Goal: Task Accomplishment & Management: Manage account settings

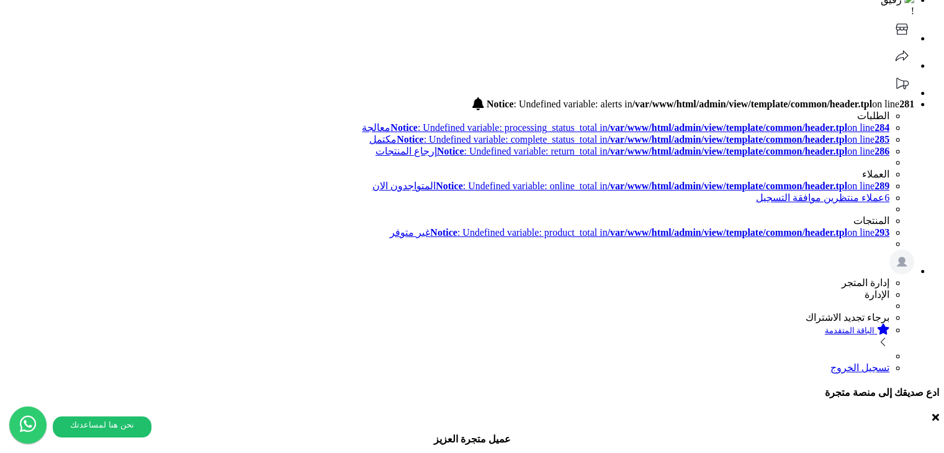
scroll to position [62, 0]
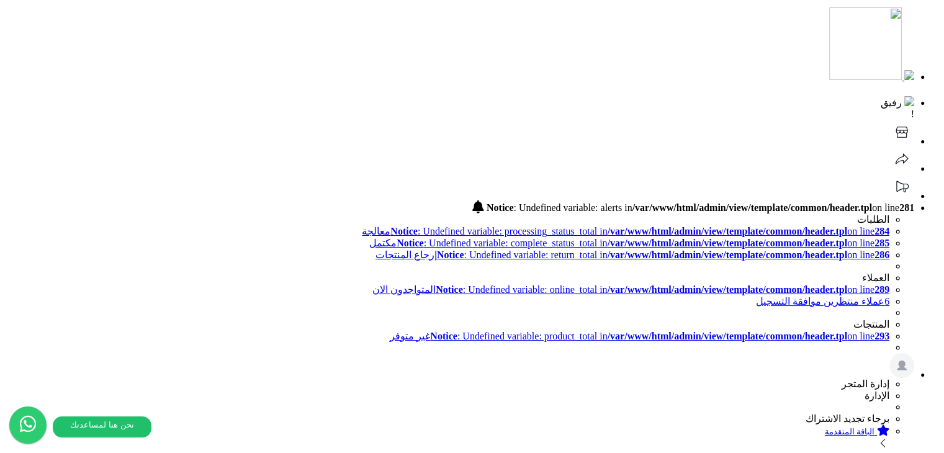
scroll to position [62, 0]
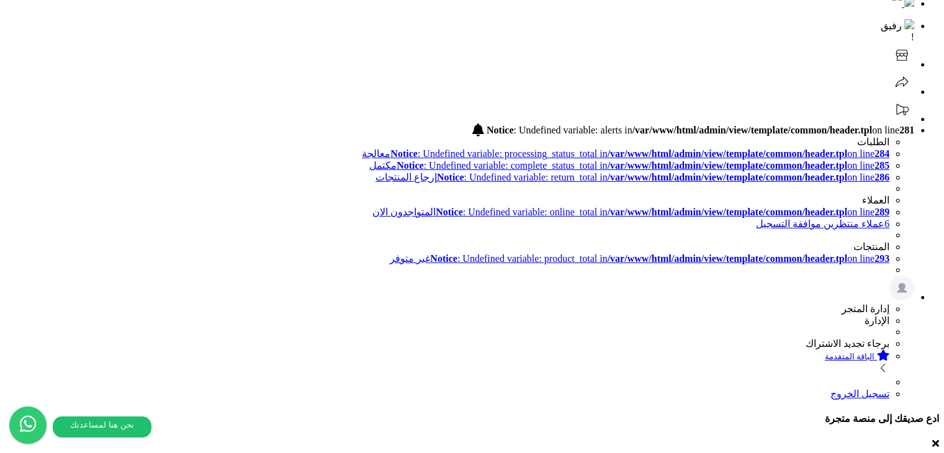
scroll to position [56, 0]
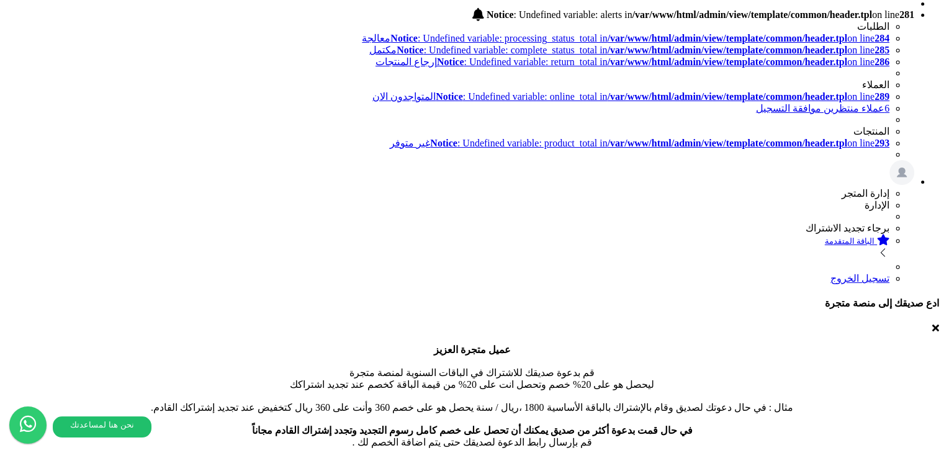
scroll to position [55, 0]
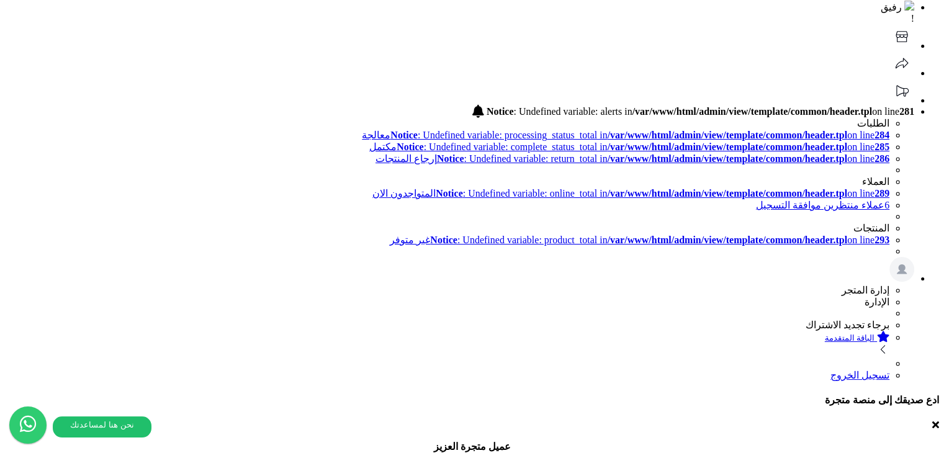
drag, startPoint x: 214, startPoint y: 310, endPoint x: 215, endPoint y: 374, distance: 64.0
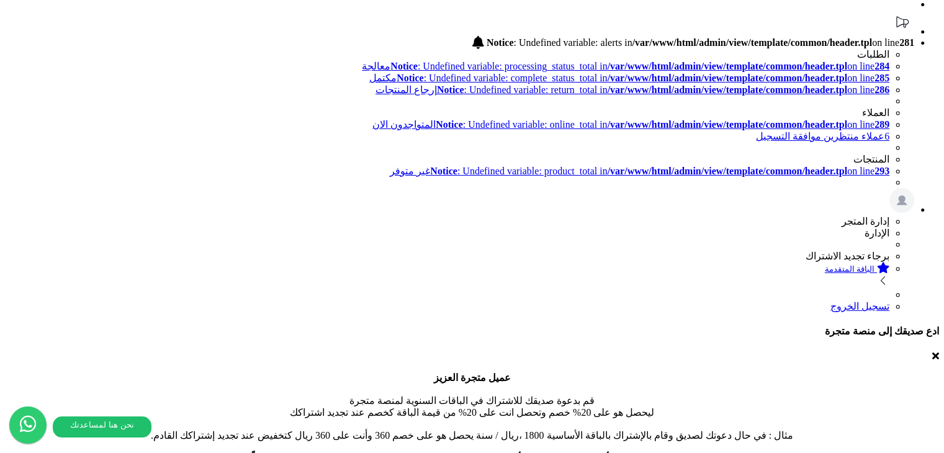
scroll to position [109, 0]
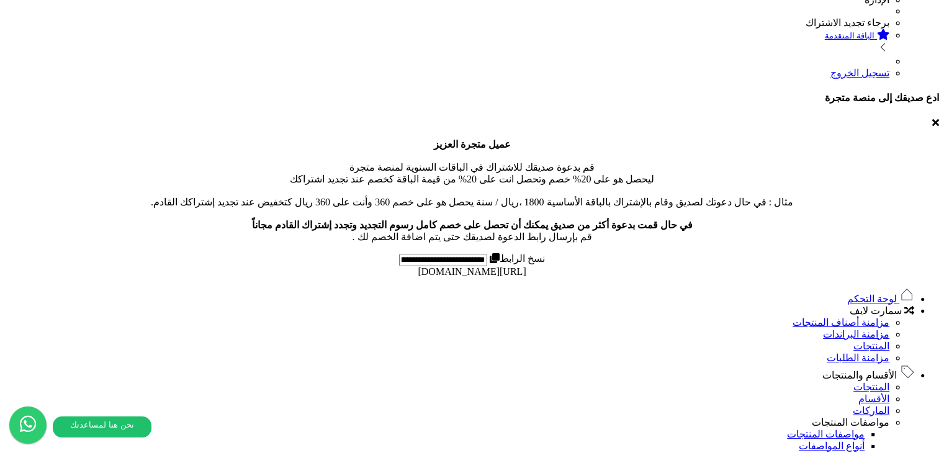
scroll to position [47, 0]
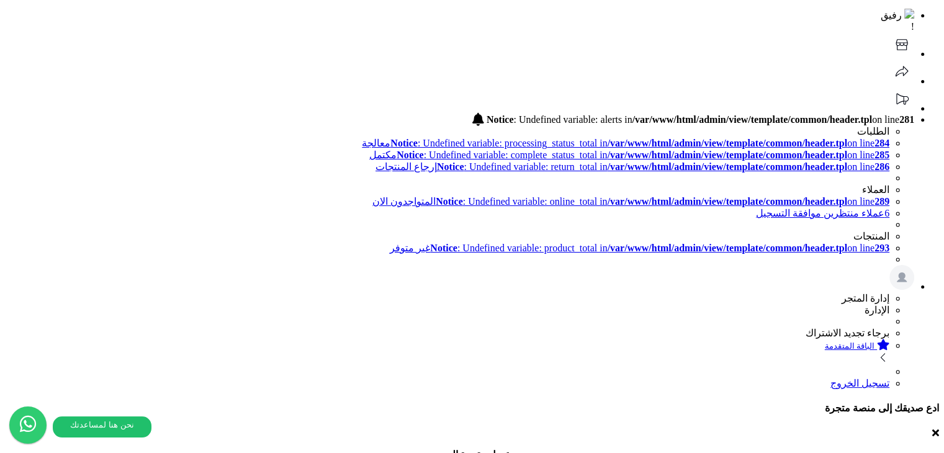
drag, startPoint x: 68, startPoint y: 301, endPoint x: 209, endPoint y: 303, distance: 140.3
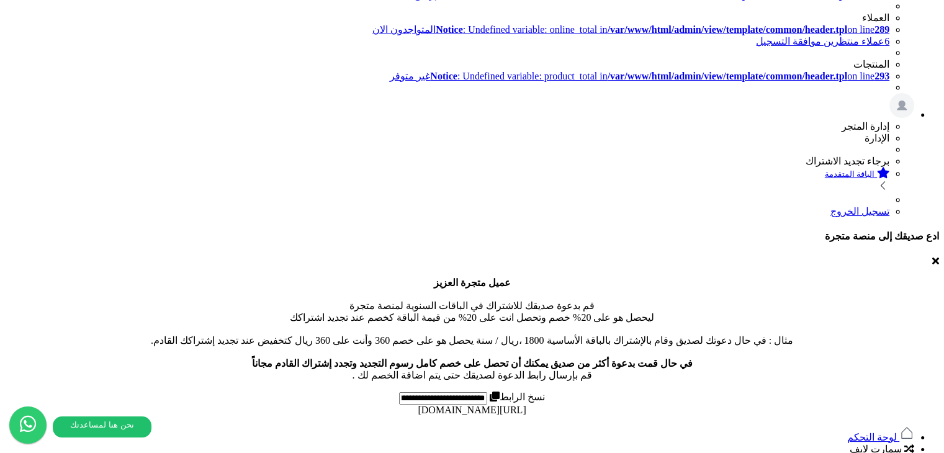
scroll to position [0, 0]
